Goal: Navigation & Orientation: Find specific page/section

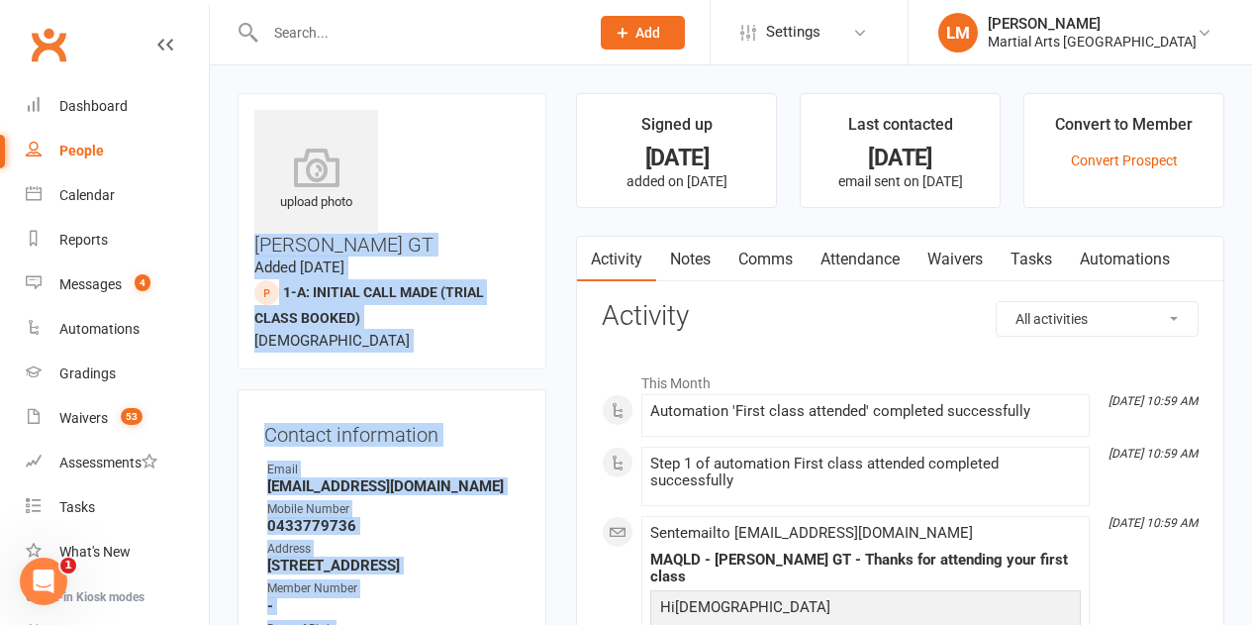
drag, startPoint x: 391, startPoint y: 113, endPoint x: 585, endPoint y: 145, distance: 196.6
click at [462, 106] on div "upload photo [PERSON_NAME] GT Added [DATE] 1-A: Initial Call Made (trial class …" at bounding box center [392, 231] width 309 height 276
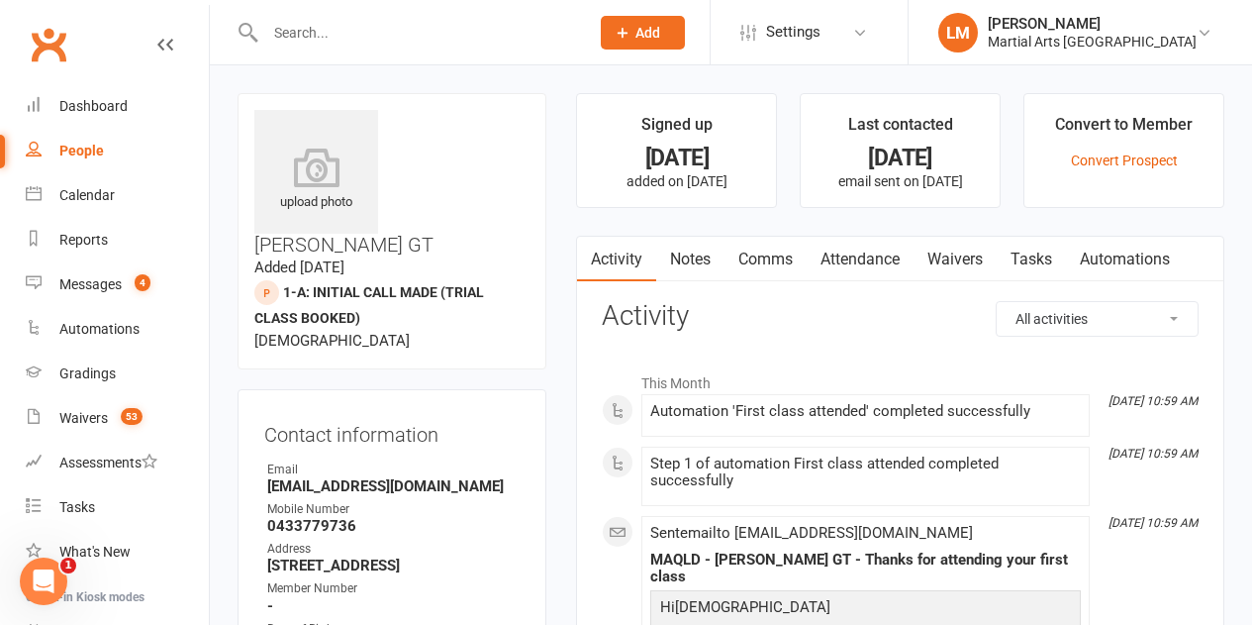
click at [401, 119] on h3 "[PERSON_NAME] GT" at bounding box center [391, 182] width 275 height 145
drag, startPoint x: 396, startPoint y: 116, endPoint x: 470, endPoint y: 125, distance: 74.8
click at [470, 125] on h3 "[PERSON_NAME] GT" at bounding box center [391, 182] width 275 height 145
click at [481, 120] on h3 "[PERSON_NAME] GT" at bounding box center [391, 182] width 275 height 145
drag, startPoint x: 94, startPoint y: 115, endPoint x: 97, endPoint y: 98, distance: 17.1
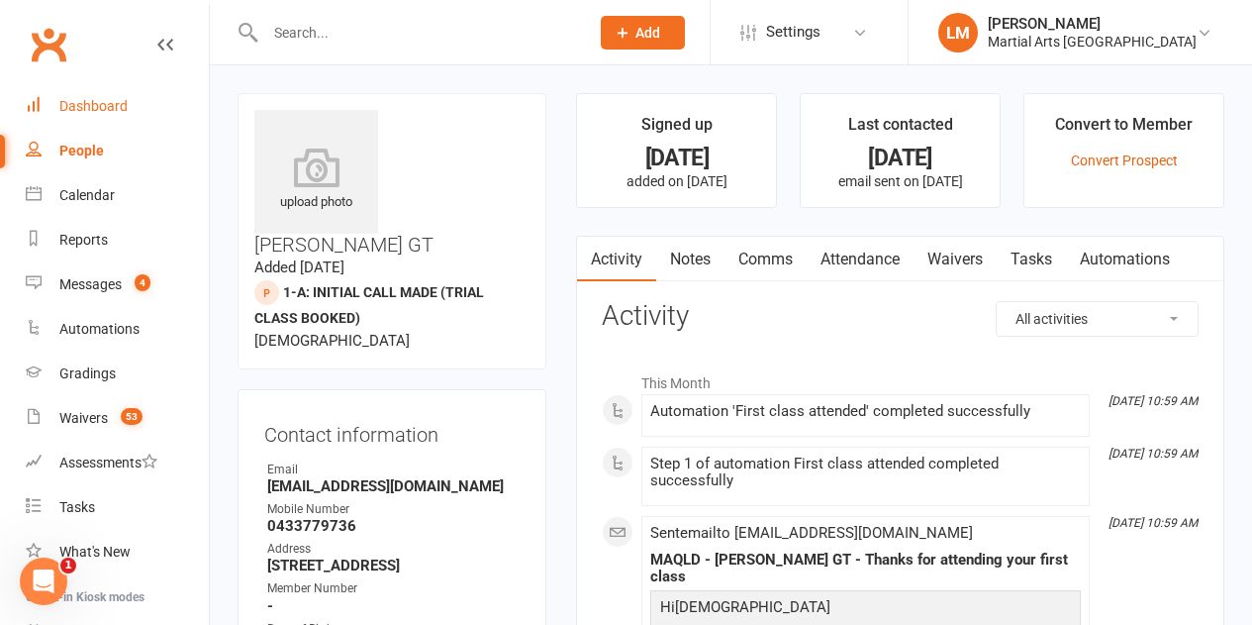
click at [94, 112] on link "Dashboard" at bounding box center [117, 106] width 183 height 45
